Goal: Information Seeking & Learning: Understand process/instructions

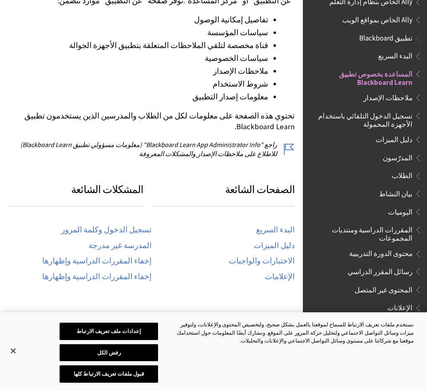
scroll to position [30, 0]
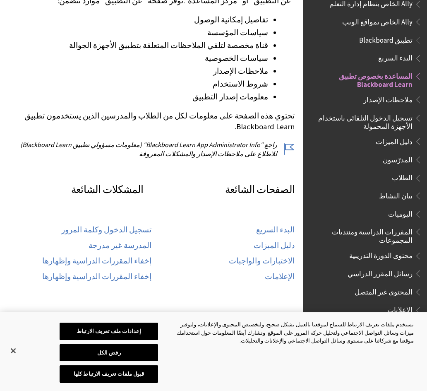
click at [395, 121] on span "تسجيل الدخول التلقائي باستخدام الأجهزة المحمولة" at bounding box center [363, 120] width 100 height 19
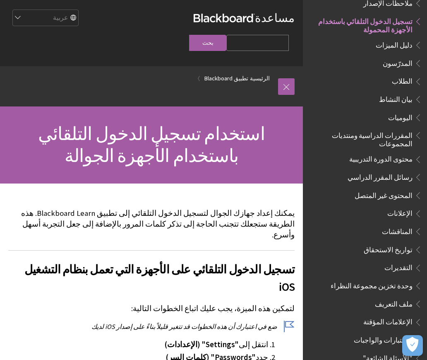
click at [290, 78] on link at bounding box center [286, 86] width 17 height 17
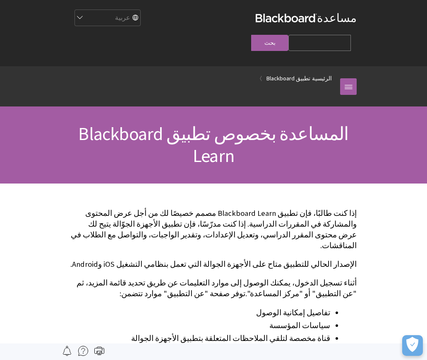
scroll to position [86, 0]
